Goal: Task Accomplishment & Management: Complete application form

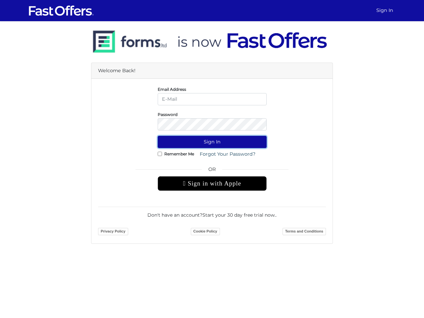
click at [212, 142] on button "Sign In" at bounding box center [212, 142] width 109 height 12
click at [212, 184] on div " Sign in with Apple" at bounding box center [212, 183] width 109 height 15
click at [212, 142] on button "Sign In" at bounding box center [212, 142] width 109 height 12
click at [212, 184] on div " Sign in with Apple" at bounding box center [212, 183] width 109 height 15
click at [212, 142] on button "Sign In" at bounding box center [212, 142] width 109 height 12
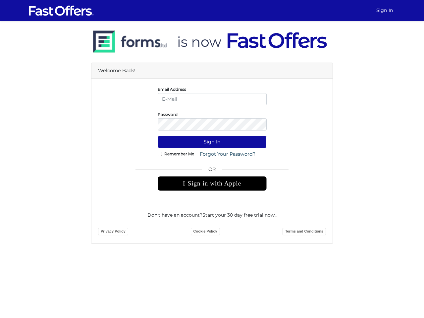
click at [212, 184] on div " Sign in with Apple" at bounding box center [212, 183] width 109 height 15
click at [212, 142] on button "Sign In" at bounding box center [212, 142] width 109 height 12
click at [212, 184] on div " Sign in with Apple" at bounding box center [212, 183] width 109 height 15
